Goal: Use online tool/utility: Utilize a website feature to perform a specific function

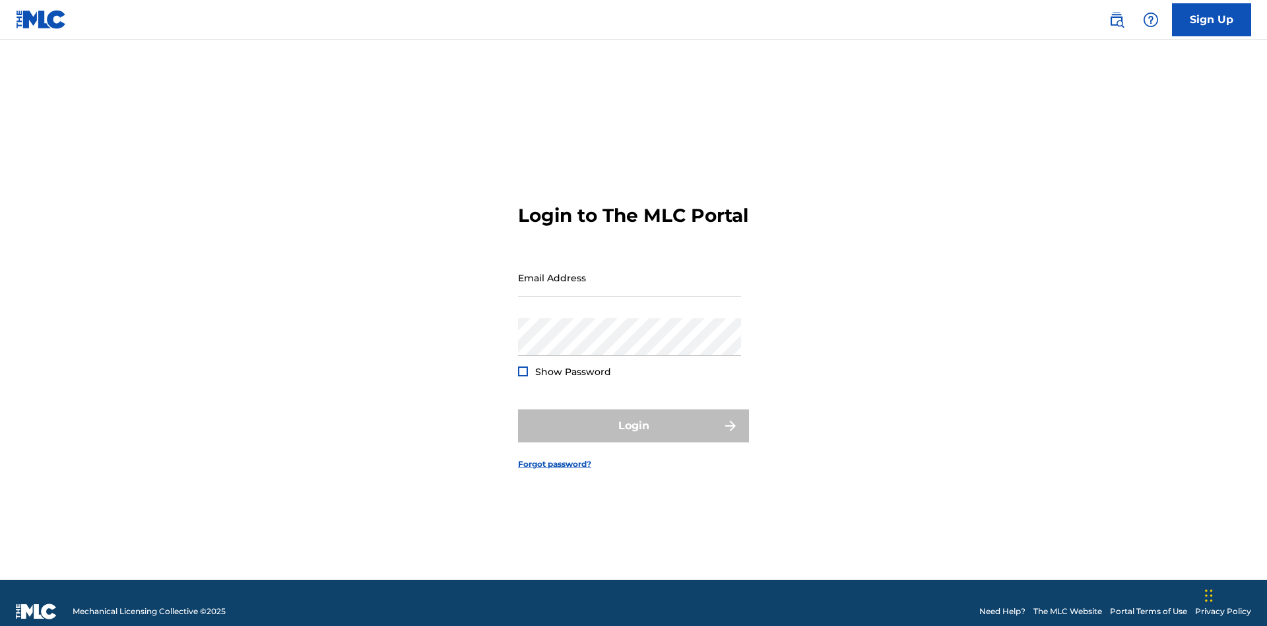
scroll to position [17, 0]
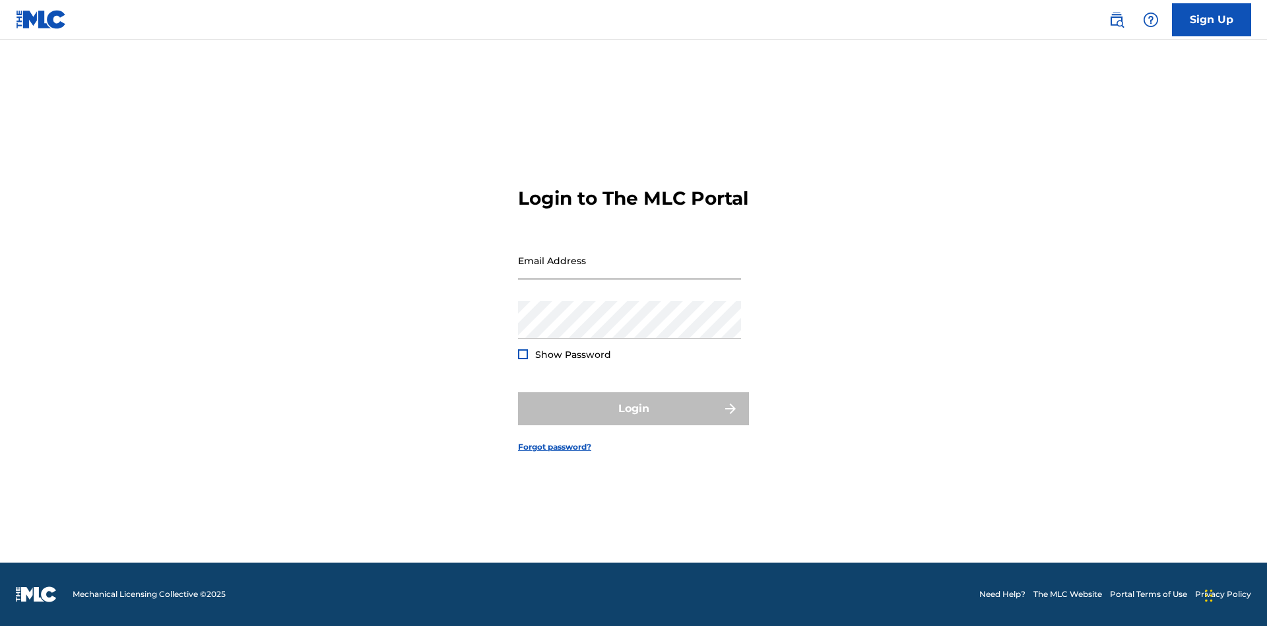
click at [630, 271] on input "Email Address" at bounding box center [629, 261] width 223 height 38
type input "[EMAIL_ADDRESS][DOMAIN_NAME]"
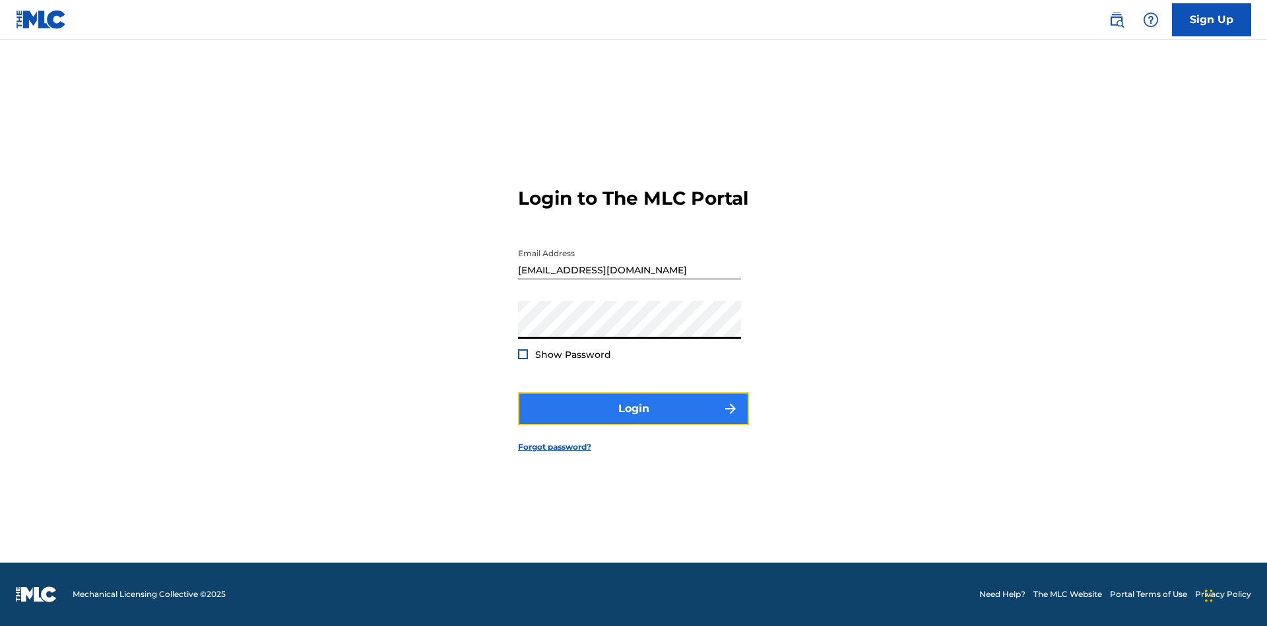
click at [634, 420] on button "Login" at bounding box center [633, 408] width 231 height 33
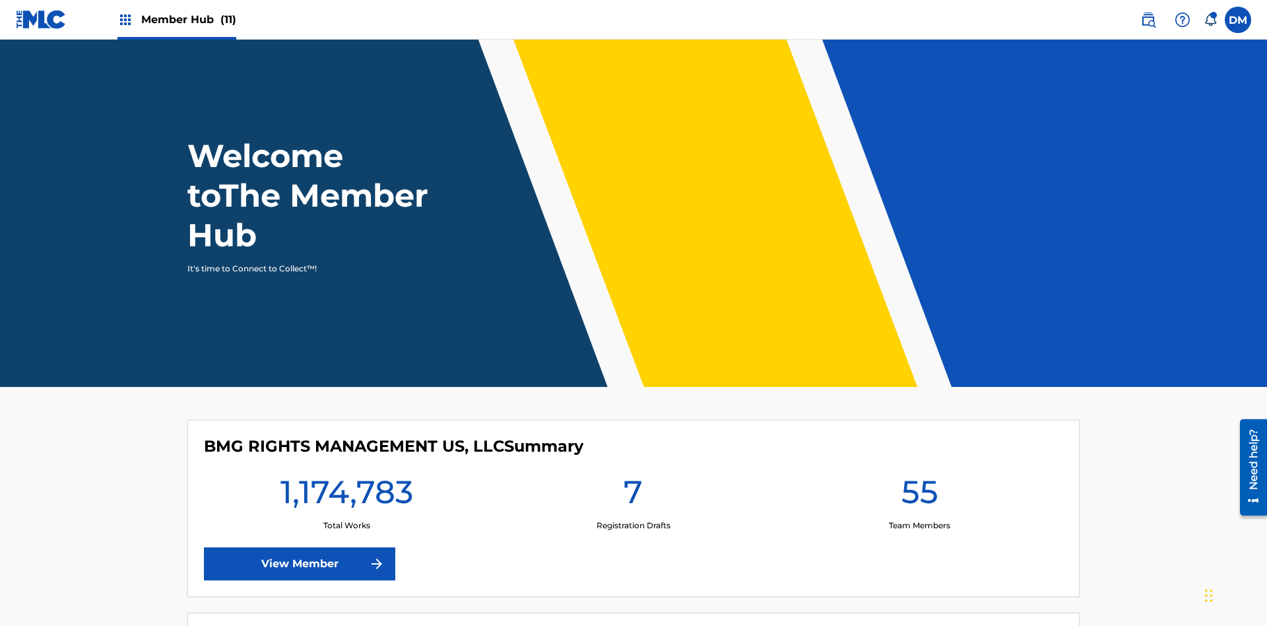
click at [176, 19] on span "Member Hub (11)" at bounding box center [188, 19] width 95 height 15
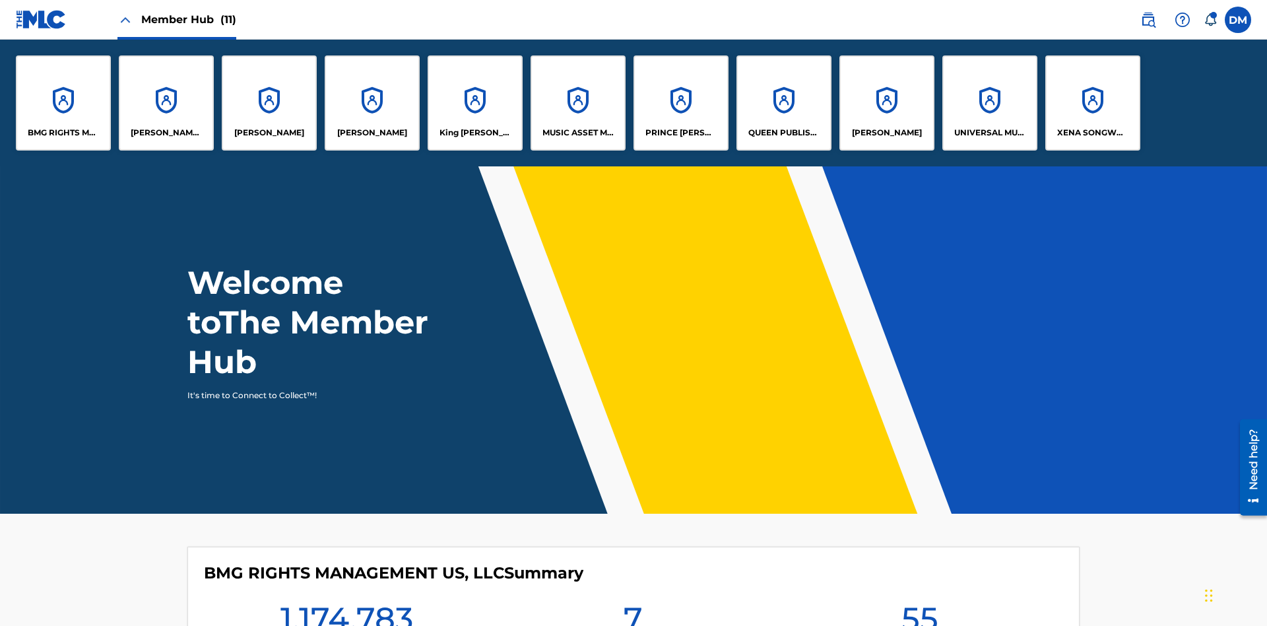
scroll to position [48, 0]
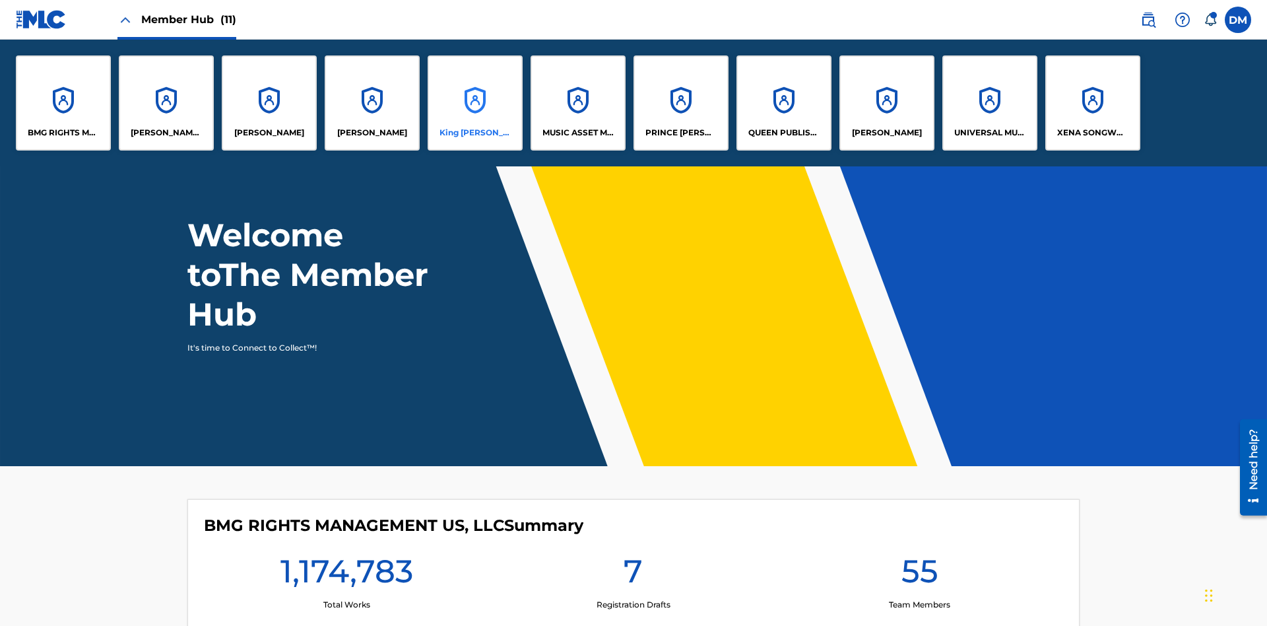
click at [475, 133] on p "King [PERSON_NAME]" at bounding box center [476, 133] width 72 height 12
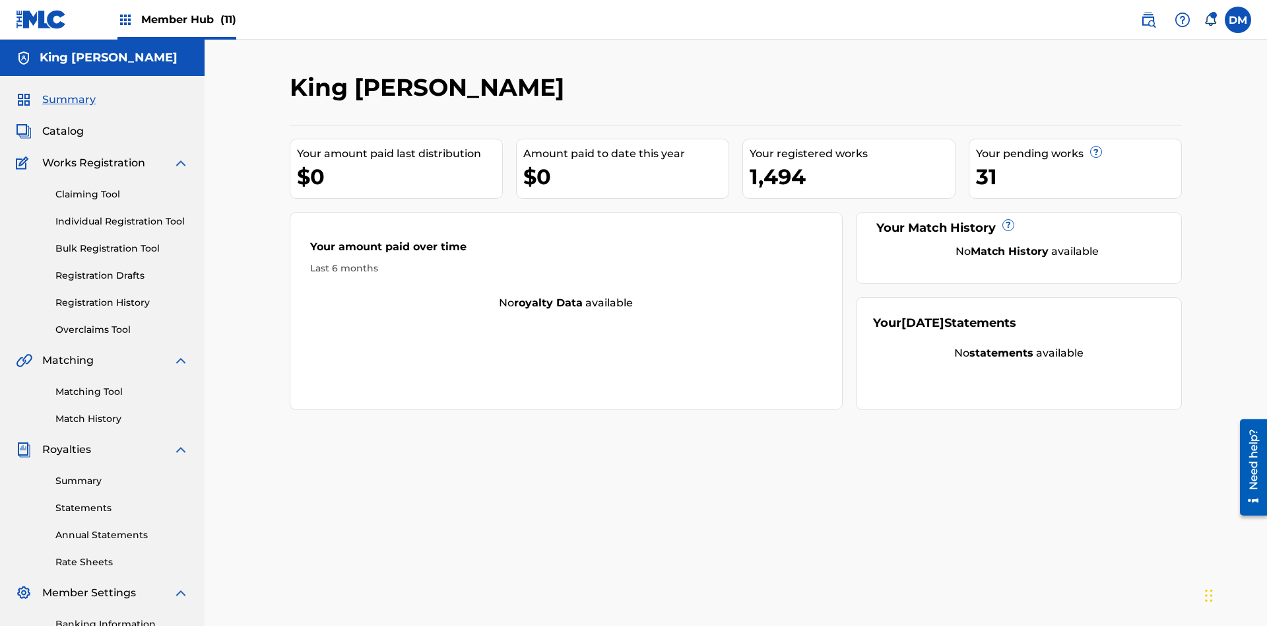
scroll to position [162, 0]
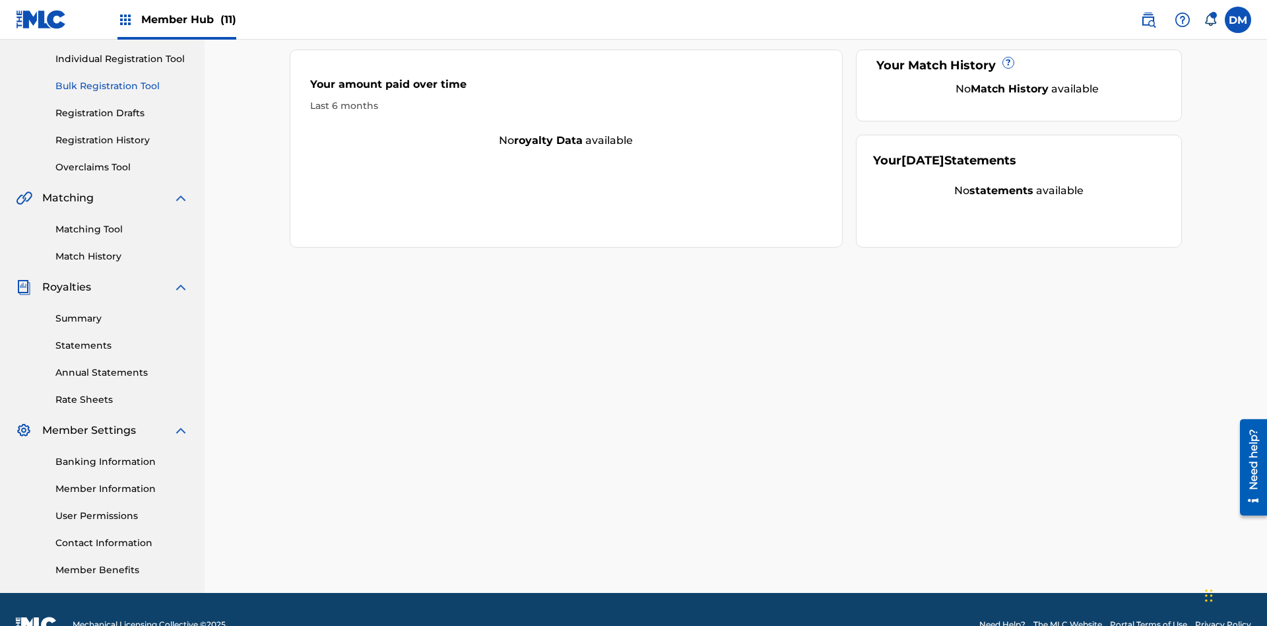
click at [122, 86] on link "Bulk Registration Tool" at bounding box center [121, 86] width 133 height 14
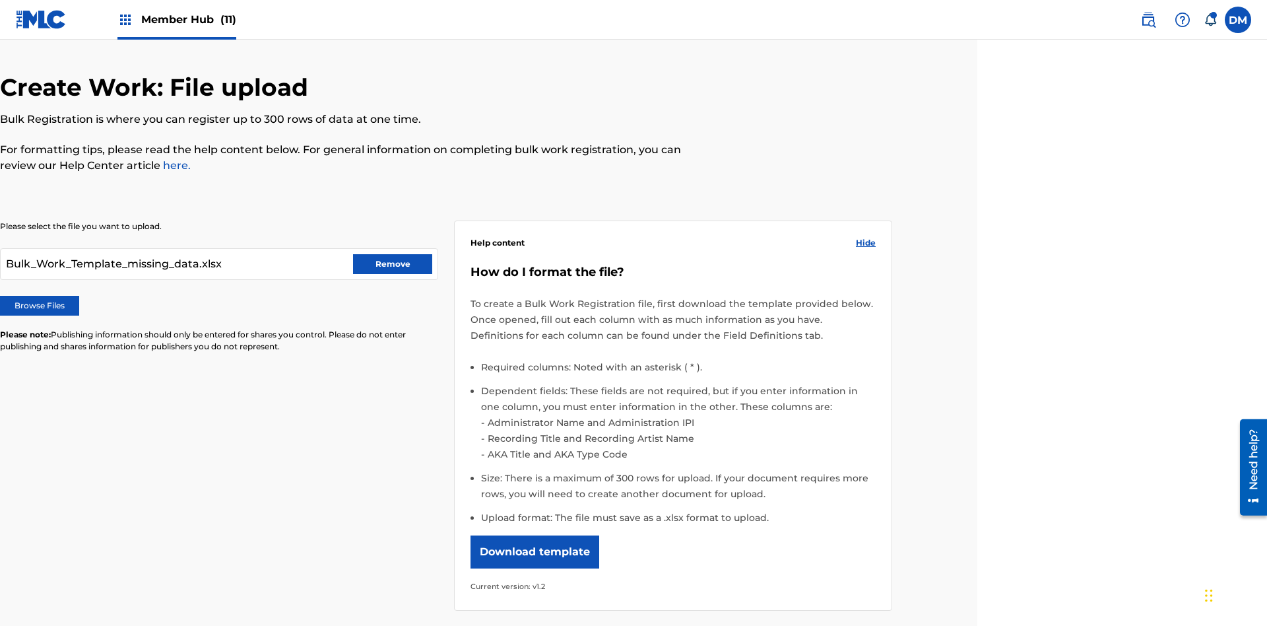
scroll to position [193, 290]
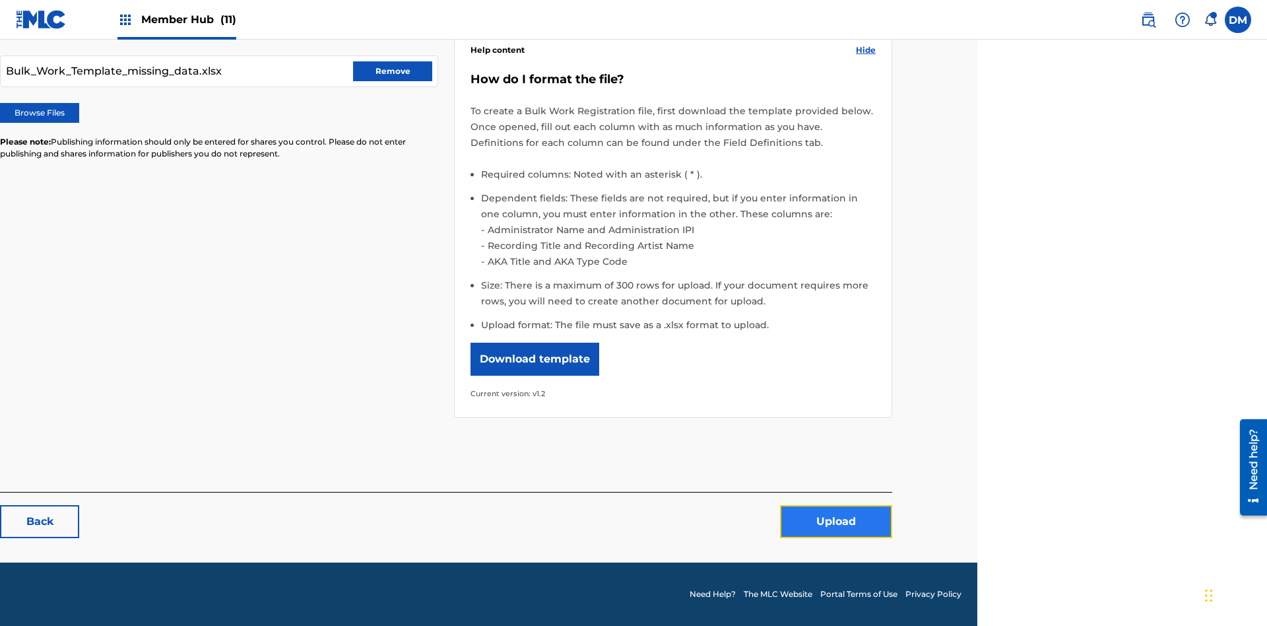
click at [836, 522] on button "Upload" at bounding box center [836, 521] width 112 height 33
